Goal: Information Seeking & Learning: Learn about a topic

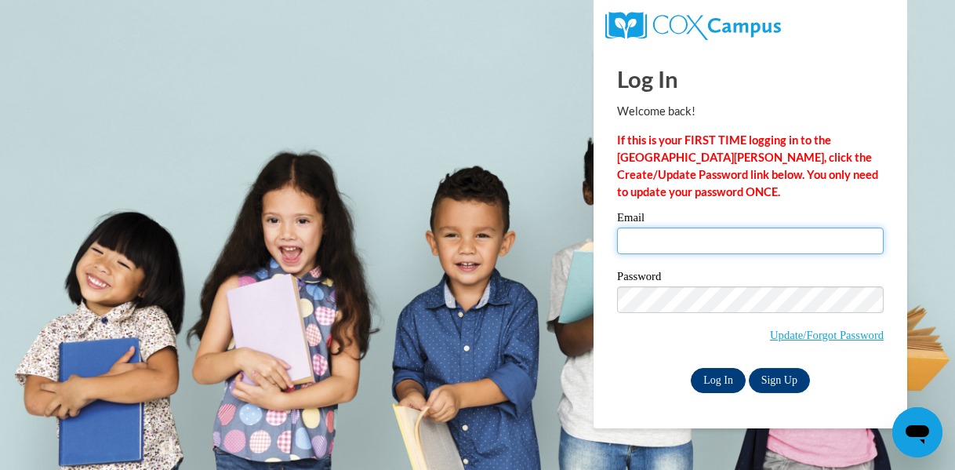
type input "Nakeila.D.Miller@gmail.com"
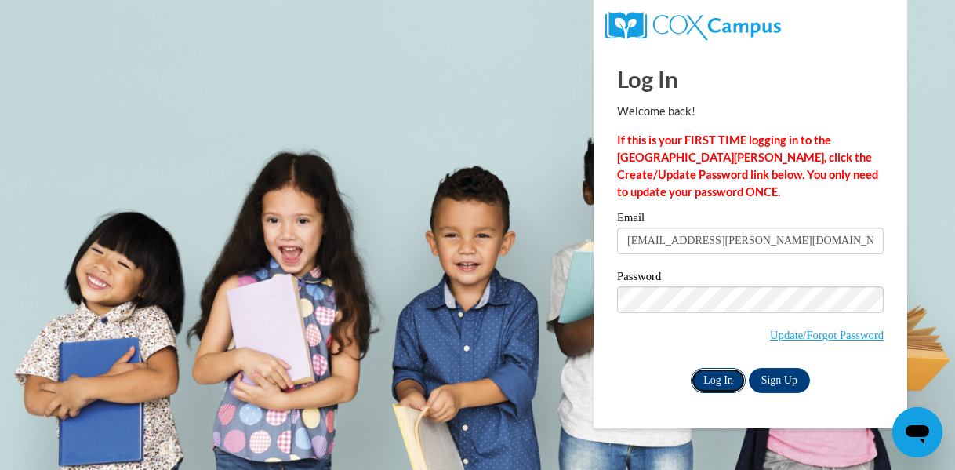
click at [718, 382] on input "Log In" at bounding box center [718, 380] width 55 height 25
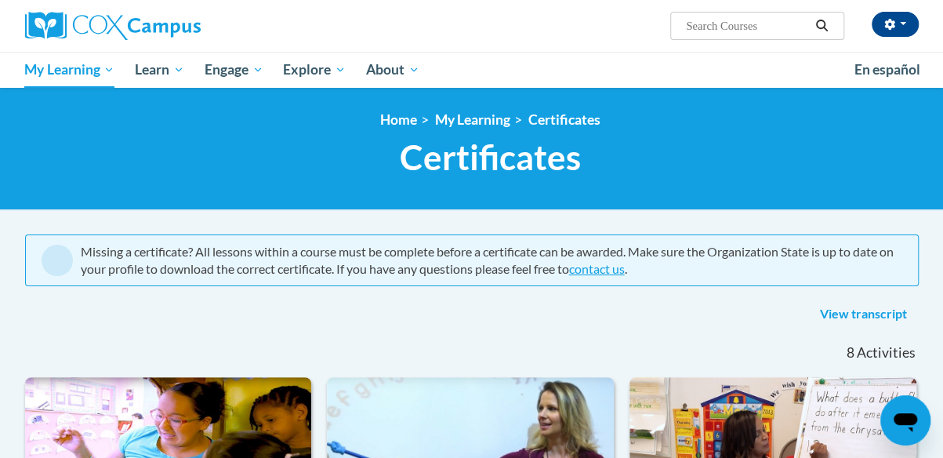
click at [690, 26] on input "Search..." at bounding box center [746, 25] width 125 height 19
type input "monitoring children's progress"
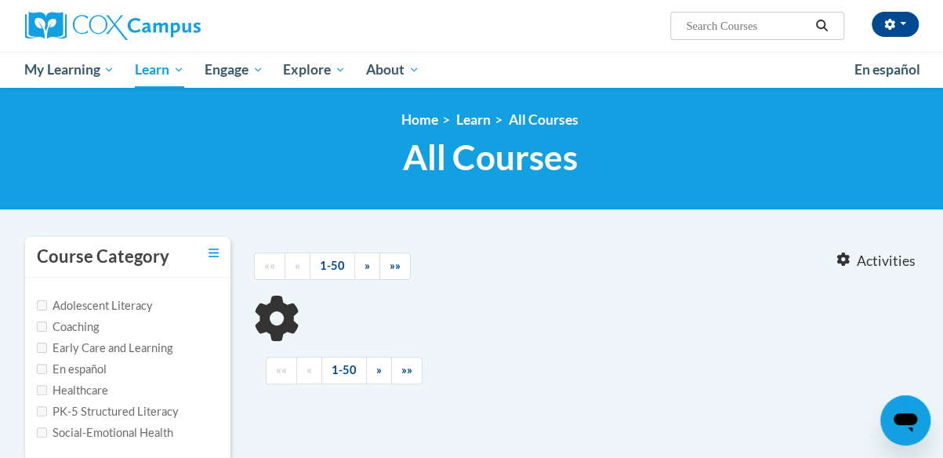
type input "monitoring children's progress"
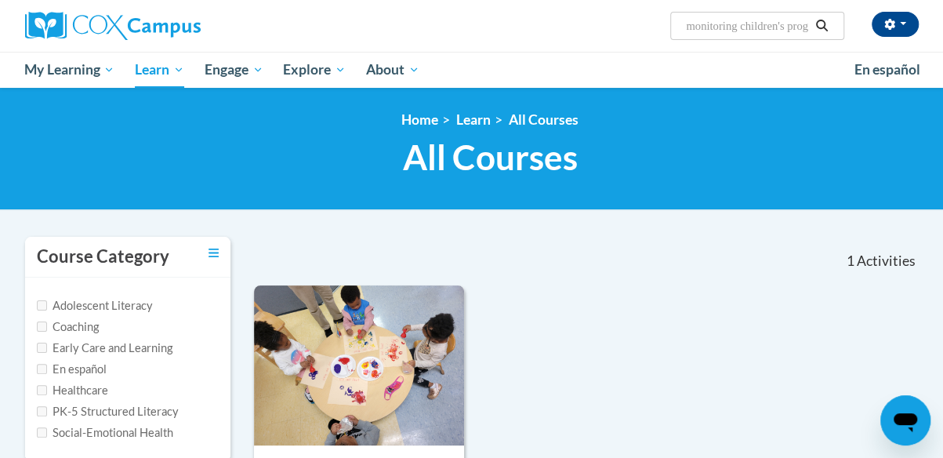
click at [278, 136] on h1 "All Courses All Courses" at bounding box center [490, 157] width 894 height 42
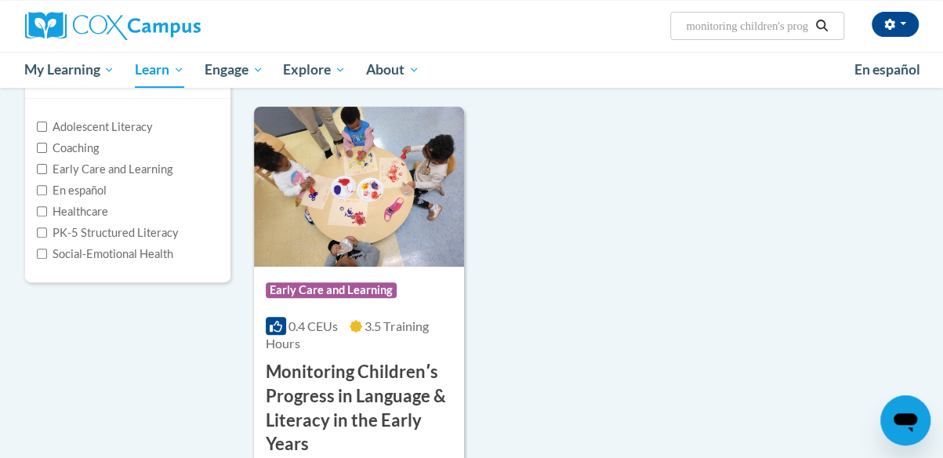
scroll to position [251, 0]
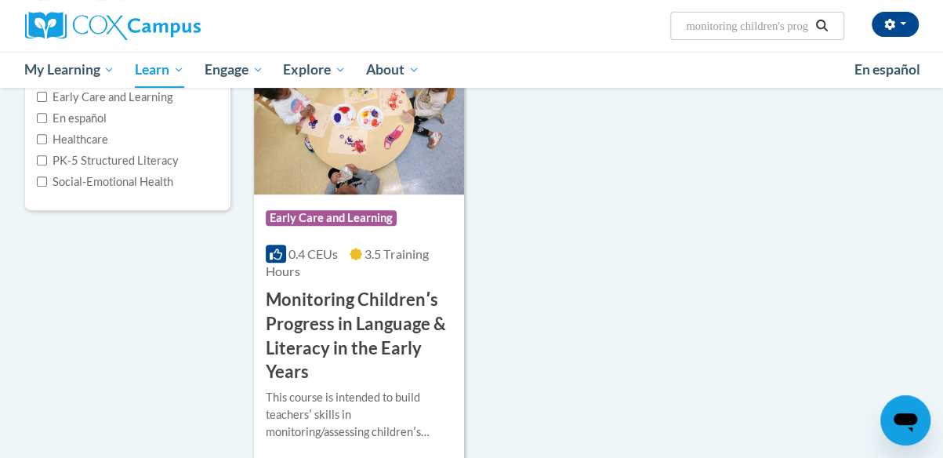
click at [238, 277] on div "Course Category Adolescent Literacy Coaching Early Care and Learning En español…" at bounding box center [471, 227] width 917 height 484
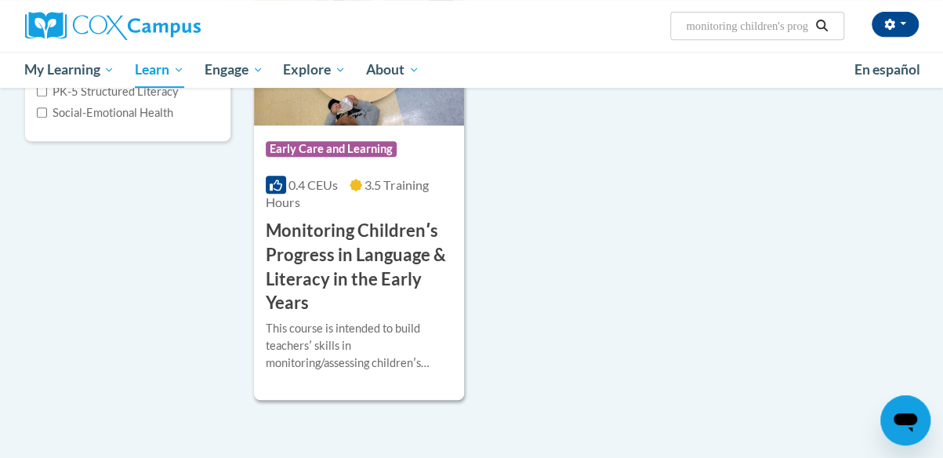
scroll to position [345, 0]
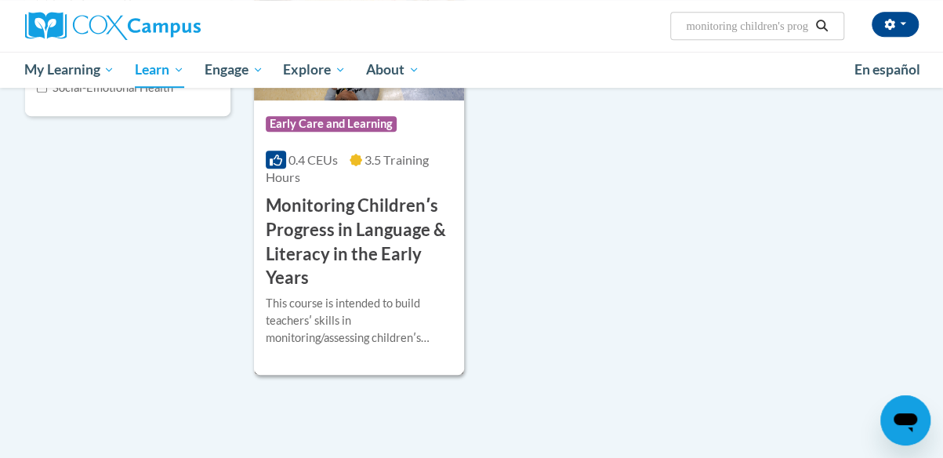
click at [321, 248] on h3 "Monitoring Childrenʹs Progress in Language & Literacy in the Early Years" at bounding box center [359, 242] width 187 height 96
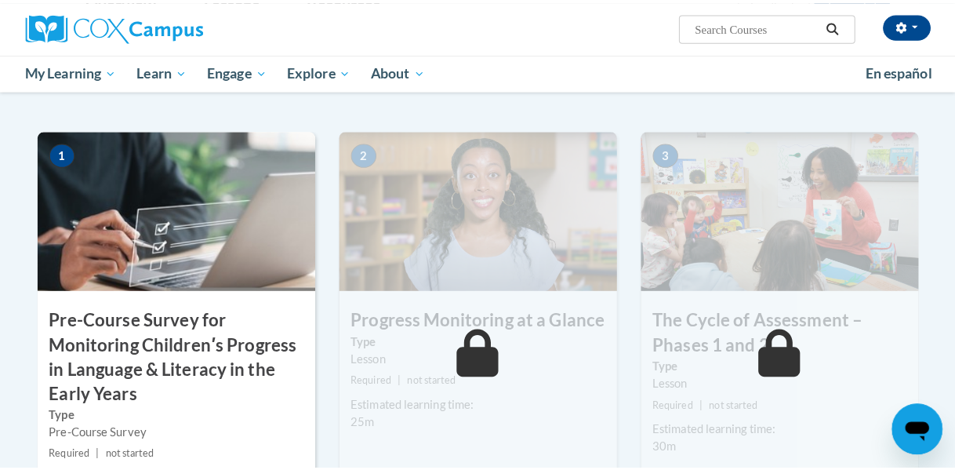
scroll to position [439, 0]
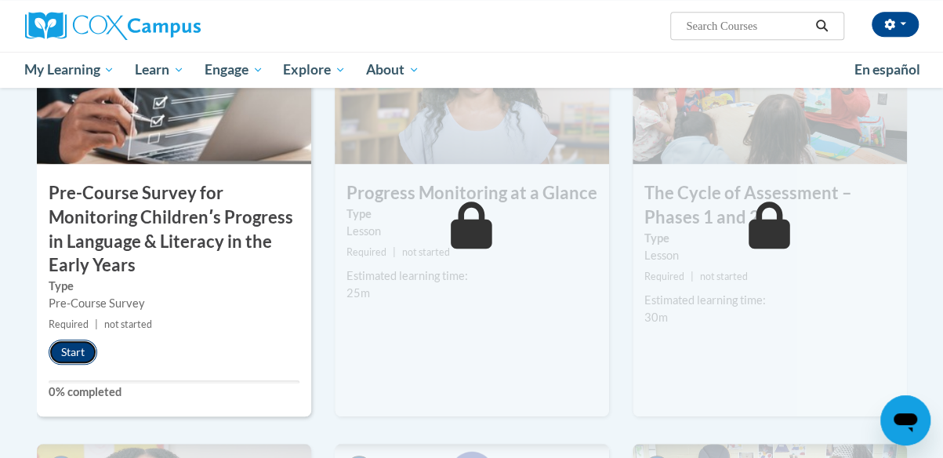
click at [71, 349] on button "Start" at bounding box center [73, 351] width 49 height 25
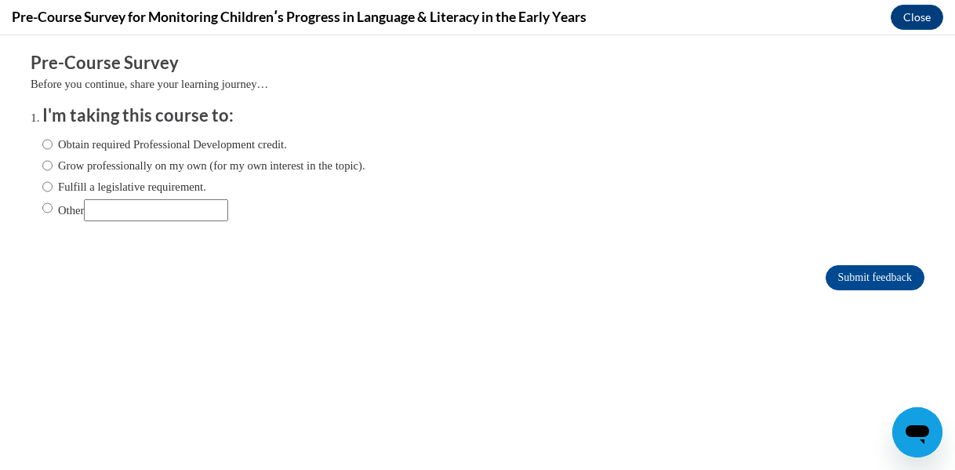
scroll to position [0, 0]
click at [42, 142] on input "Obtain required Professional Development credit." at bounding box center [47, 144] width 10 height 17
radio input "true"
click at [825, 271] on input "Submit feedback" at bounding box center [874, 277] width 99 height 25
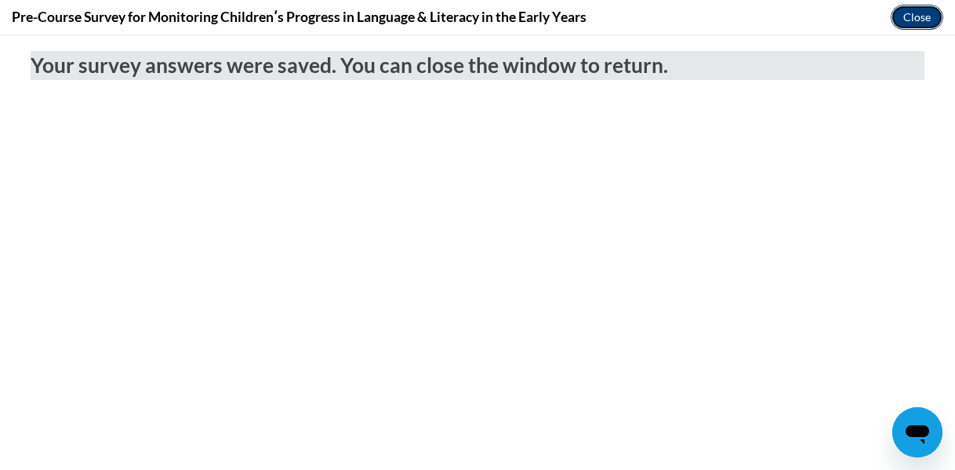
click at [914, 12] on button "Close" at bounding box center [916, 17] width 53 height 25
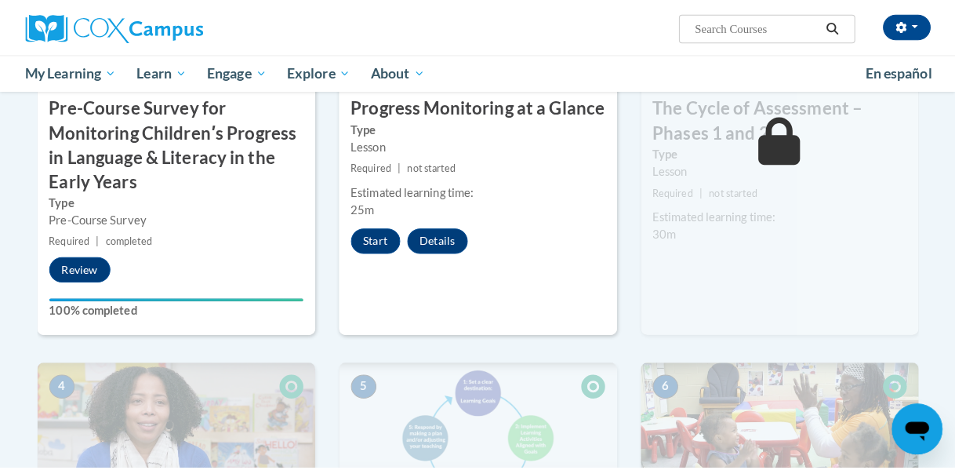
scroll to position [525, 0]
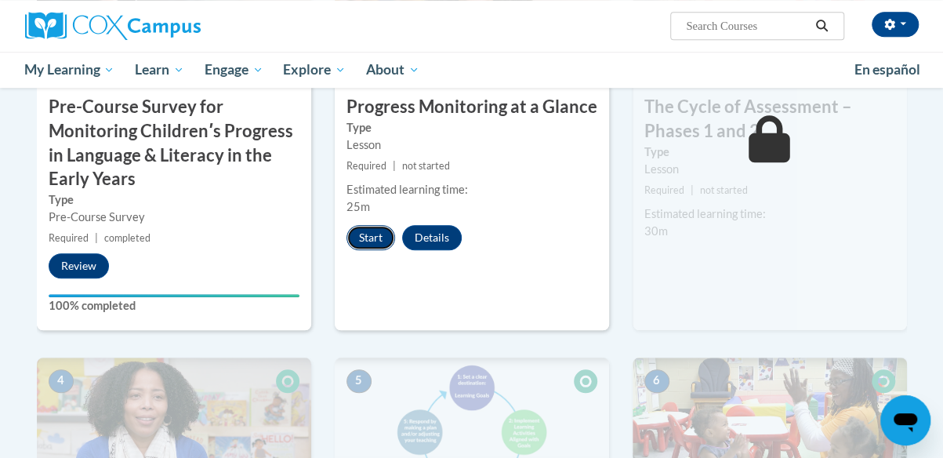
click at [372, 241] on button "Start" at bounding box center [370, 237] width 49 height 25
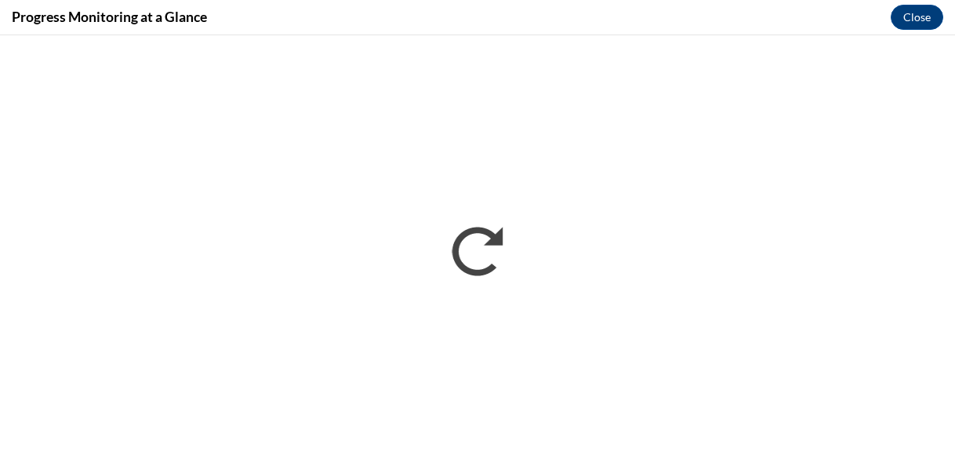
scroll to position [0, 0]
